Goal: Task Accomplishment & Management: Manage account settings

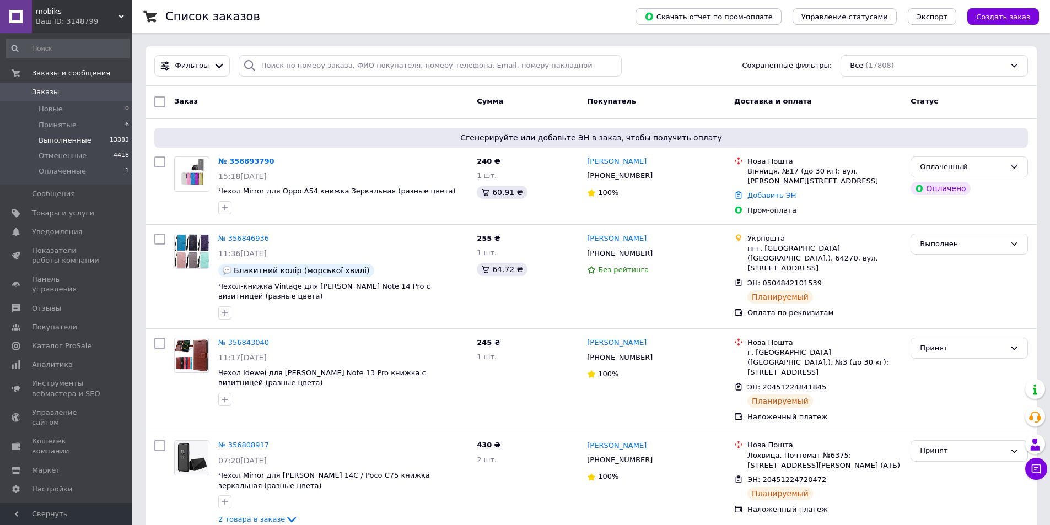
click at [77, 138] on span "Выполненные" at bounding box center [65, 141] width 53 height 10
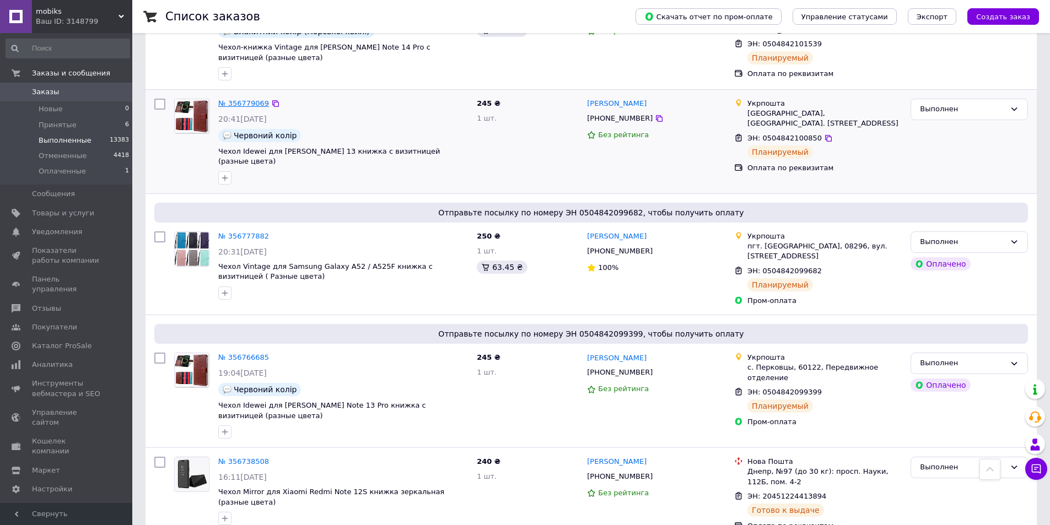
scroll to position [110, 0]
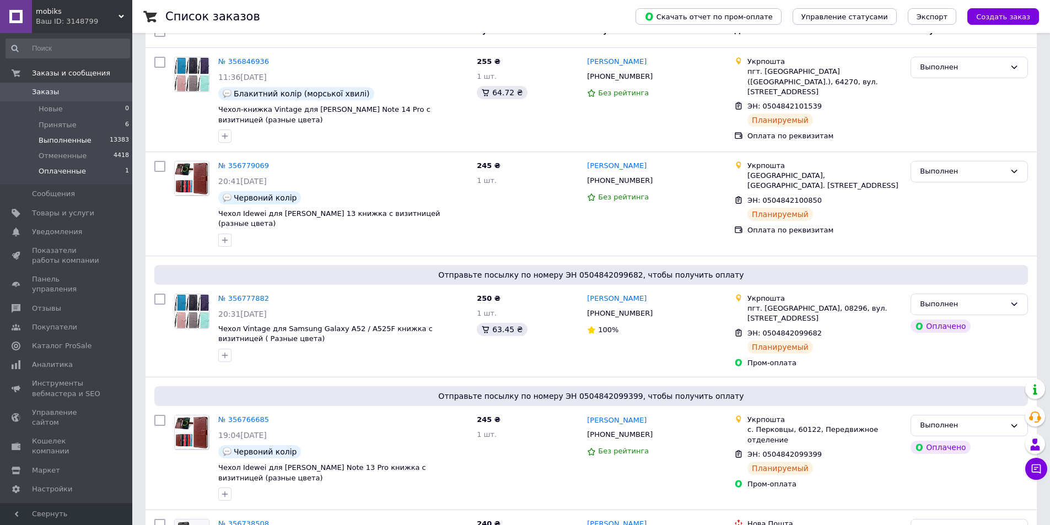
click at [101, 173] on li "Оплаченные 1" at bounding box center [68, 174] width 136 height 21
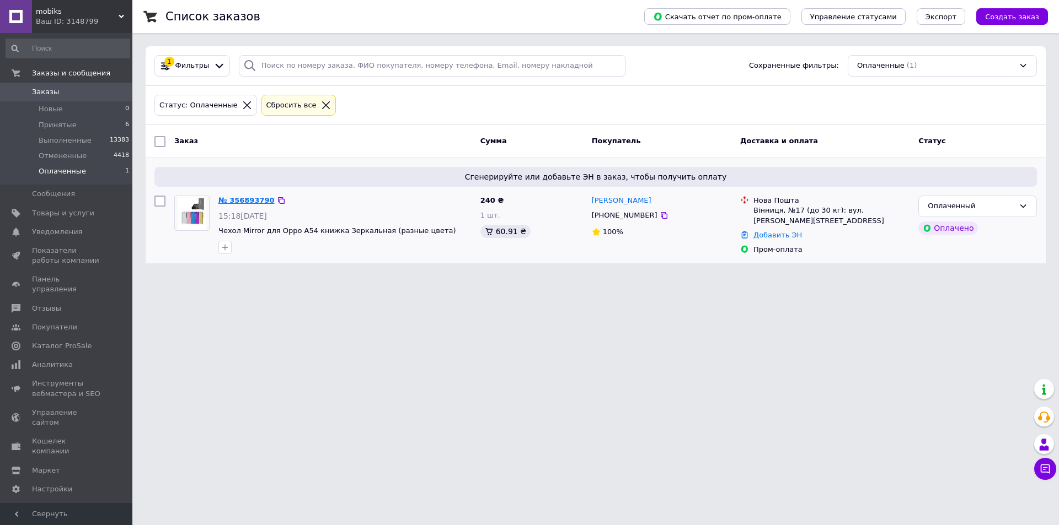
click at [244, 198] on link "№ 356893790" at bounding box center [246, 200] width 56 height 8
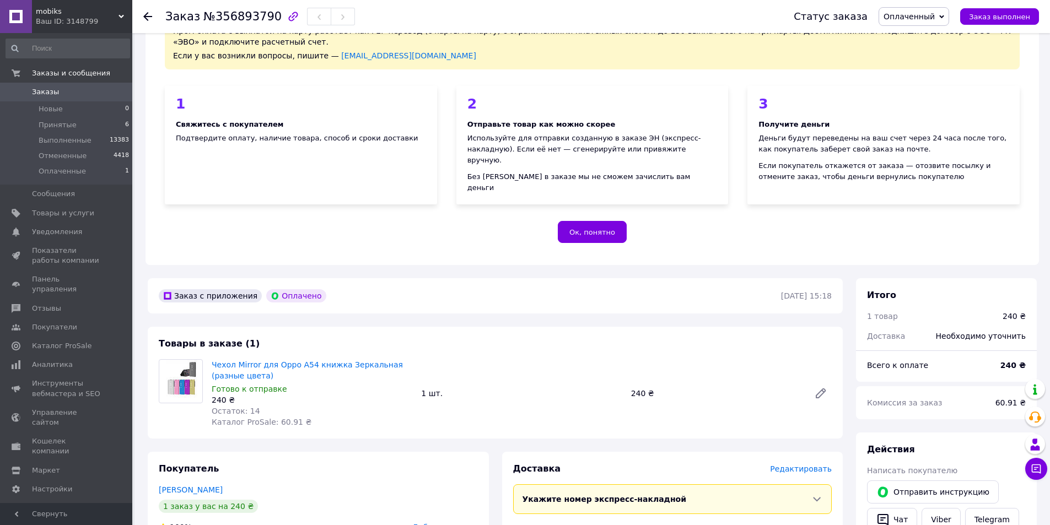
scroll to position [221, 0]
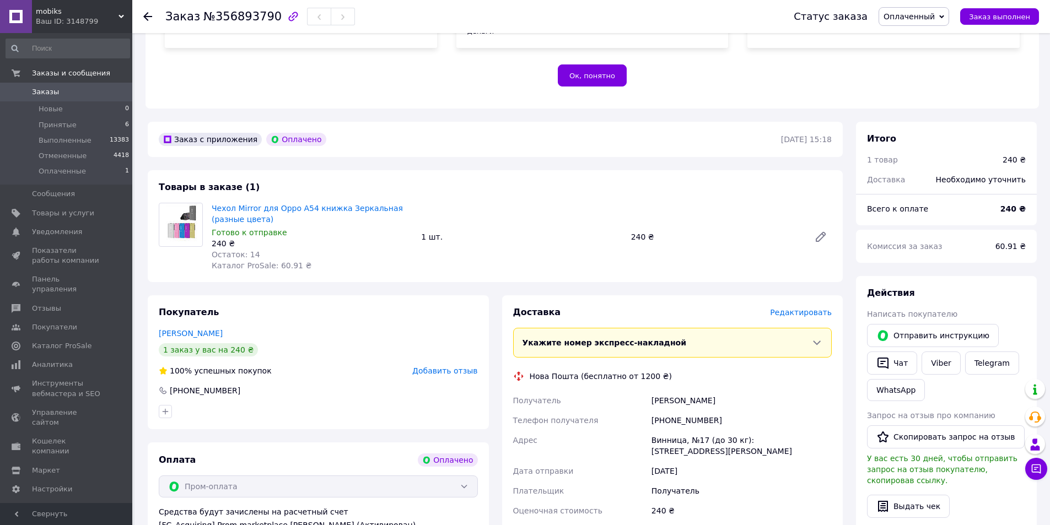
click at [185, 315] on div "Покупатель [PERSON_NAME] 1 заказ у вас на 240 ₴ 100% успешных покупок Добавить …" at bounding box center [318, 363] width 341 height 134
click at [185, 329] on link "[PERSON_NAME]" at bounding box center [191, 333] width 64 height 9
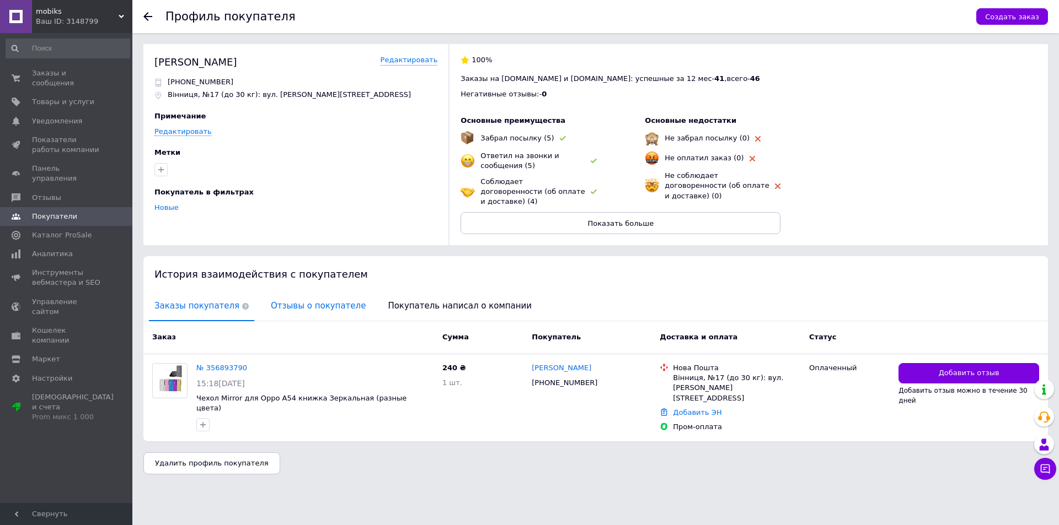
click at [312, 305] on span "Отзывы о покупателе" at bounding box center [318, 306] width 106 height 28
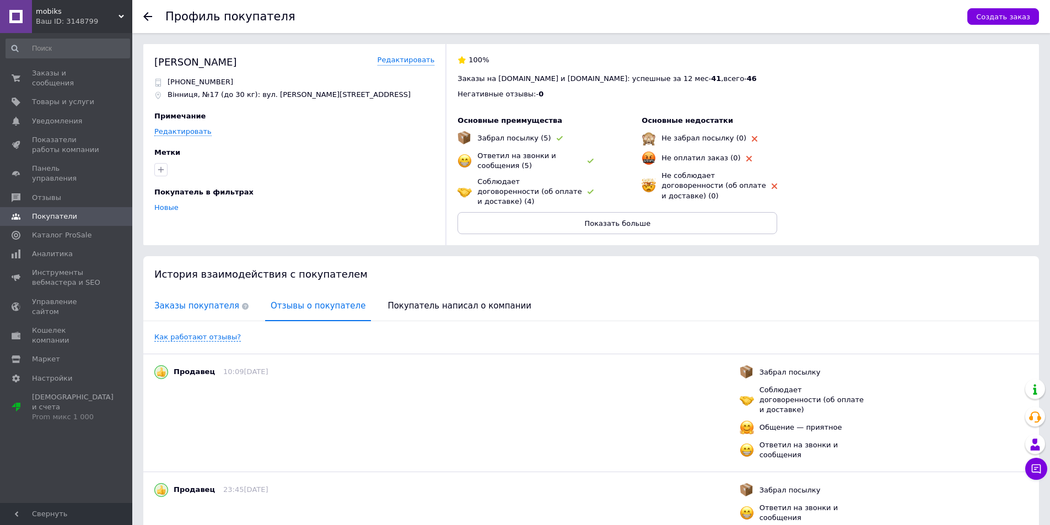
click at [181, 296] on span "Заказы покупателя" at bounding box center [201, 306] width 105 height 28
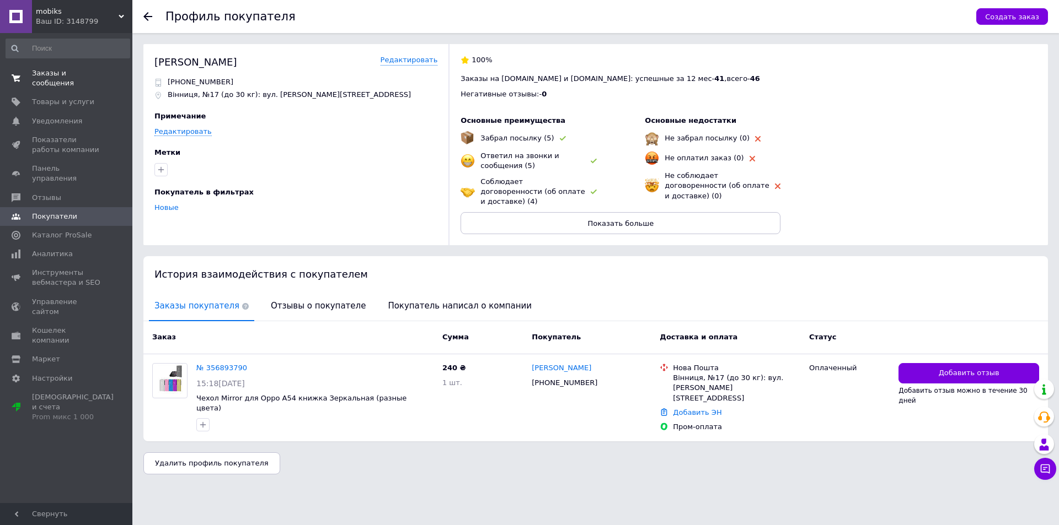
click at [63, 81] on link "Заказы и сообщения 0 0" at bounding box center [68, 78] width 136 height 29
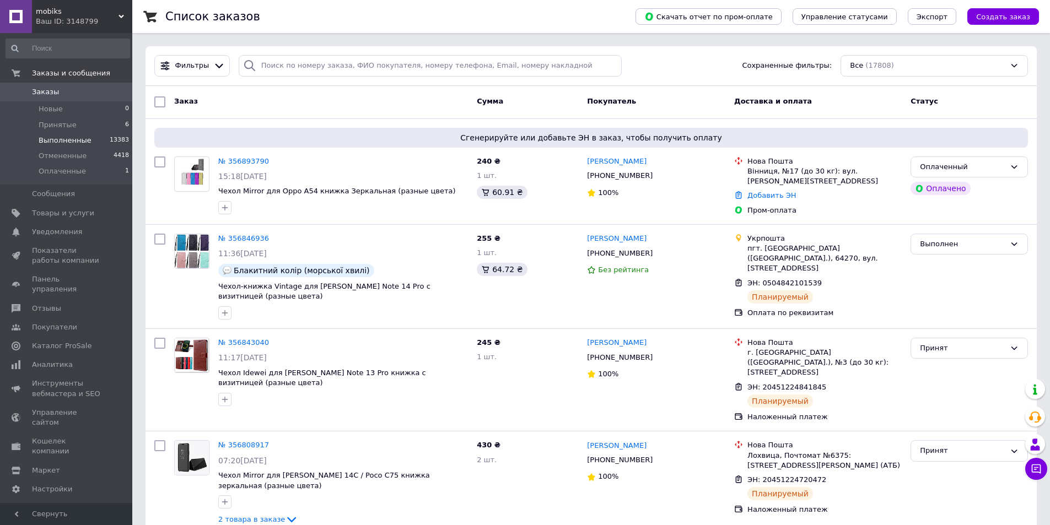
click at [78, 141] on span "Выполненные" at bounding box center [65, 141] width 53 height 10
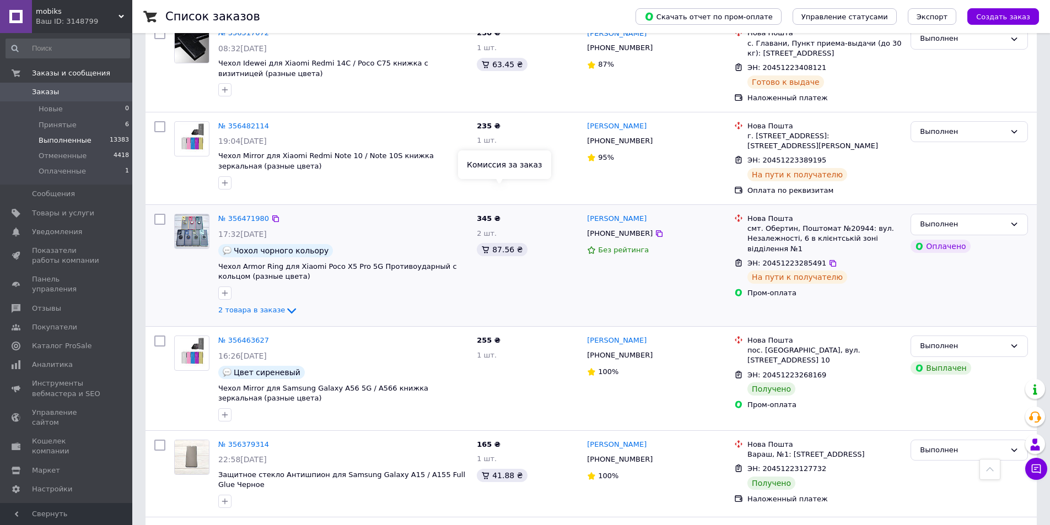
scroll to position [1642, 0]
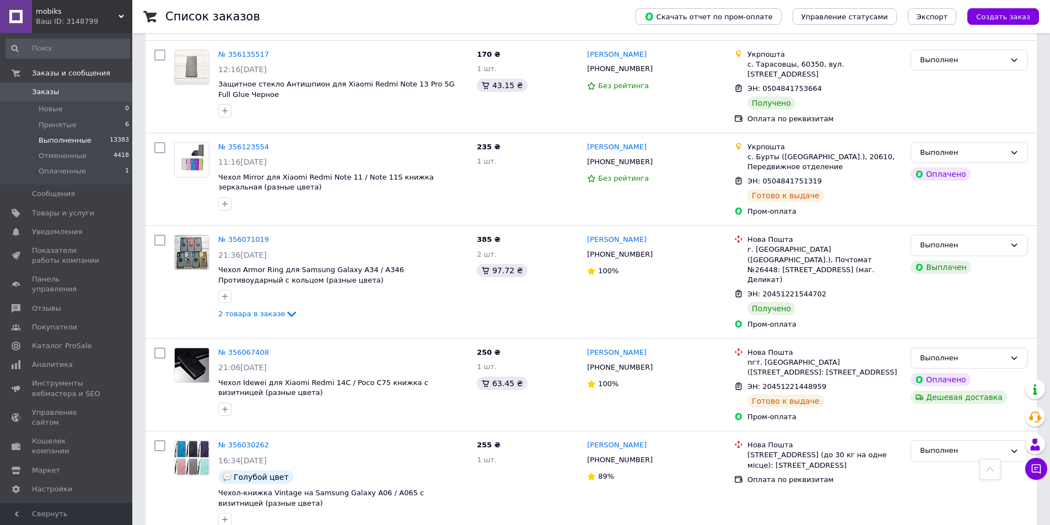
scroll to position [1103, 0]
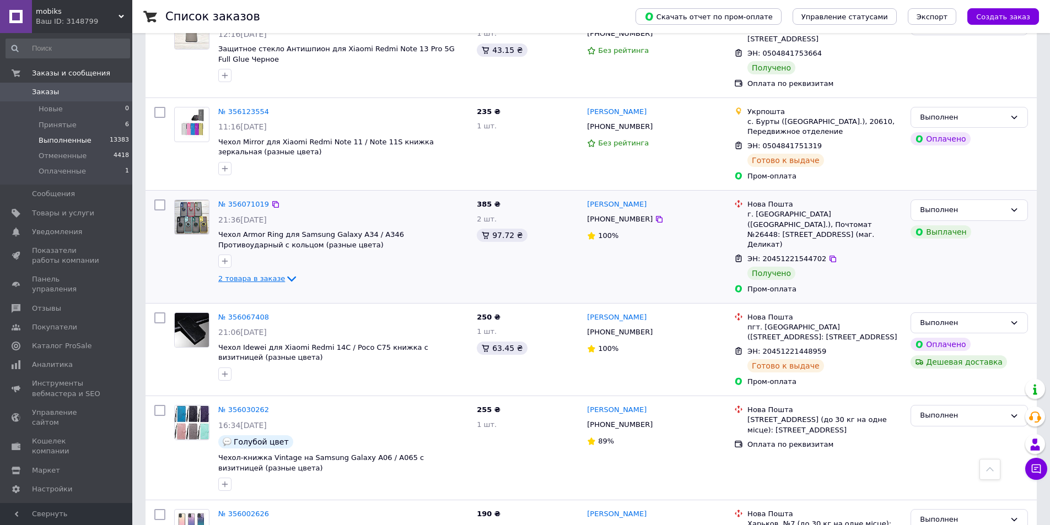
click at [285, 272] on icon at bounding box center [291, 278] width 13 height 13
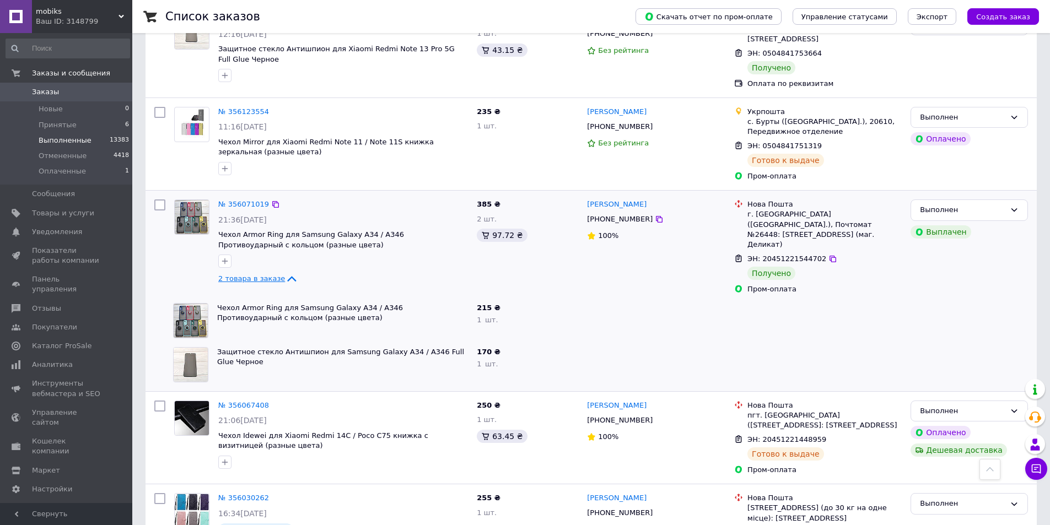
click at [285, 272] on icon at bounding box center [291, 278] width 13 height 13
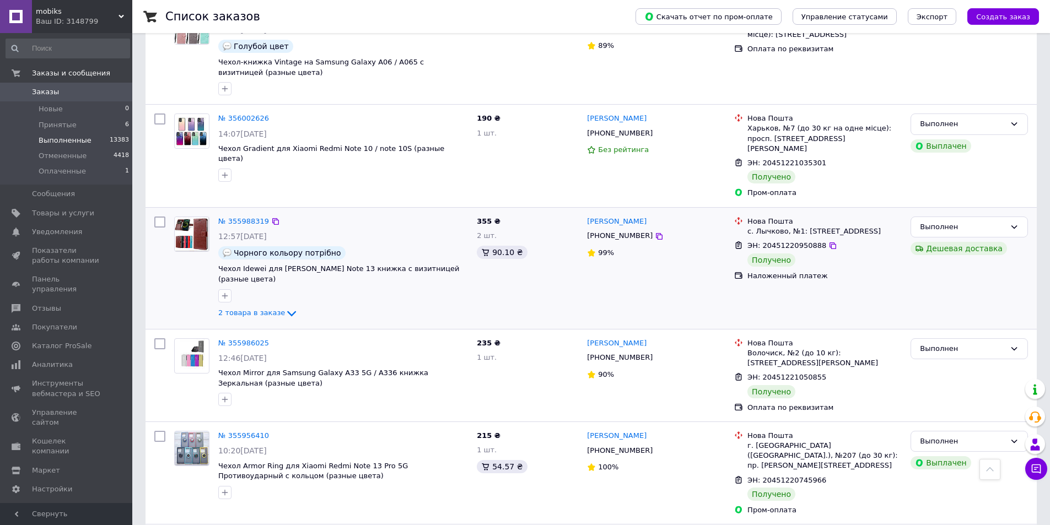
scroll to position [1639, 0]
